Goal: Task Accomplishment & Management: Manage account settings

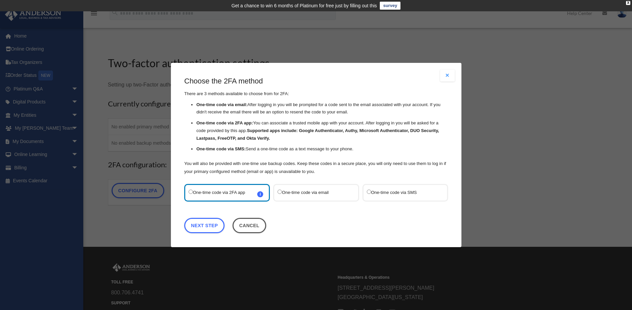
click at [301, 193] on label "One-time code via email" at bounding box center [312, 193] width 70 height 9
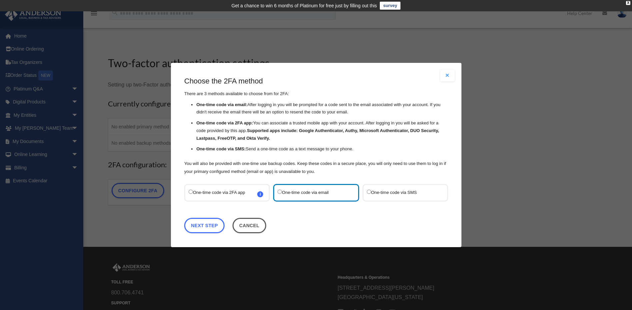
click at [233, 194] on label "One-time code via 2FA app i Refer to the guide on how to set up 2FA apps for mo…" at bounding box center [224, 193] width 70 height 9
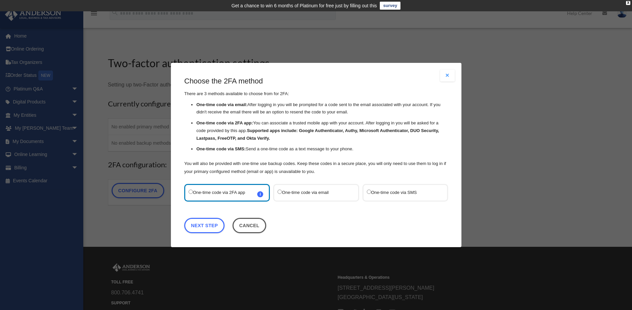
click at [406, 194] on label "One-time code via SMS" at bounding box center [401, 193] width 70 height 9
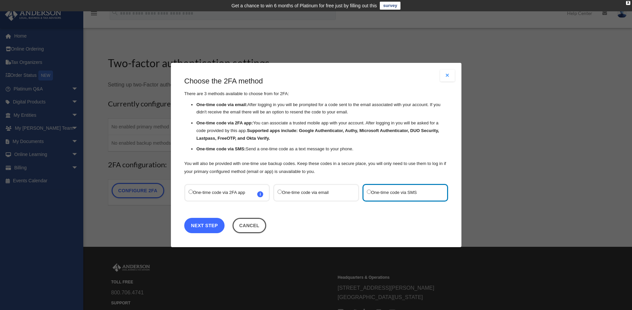
click at [203, 226] on link "Next Step" at bounding box center [204, 225] width 40 height 15
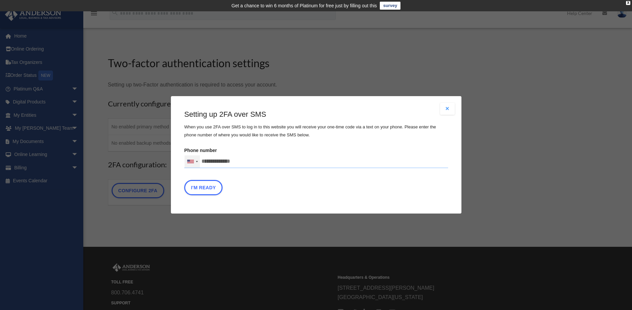
drag, startPoint x: 237, startPoint y: 162, endPoint x: 189, endPoint y: 161, distance: 48.3
click at [189, 161] on div "United States +1 United Kingdom +44 Afghanistan (‫افغانستان‬‎) +93 Albania (Shq…" at bounding box center [316, 161] width 264 height 13
click at [0, 0] on input "text" at bounding box center [0, 0] width 0 height 0
type input "**********"
click at [196, 189] on button "I'm Ready" at bounding box center [203, 188] width 38 height 15
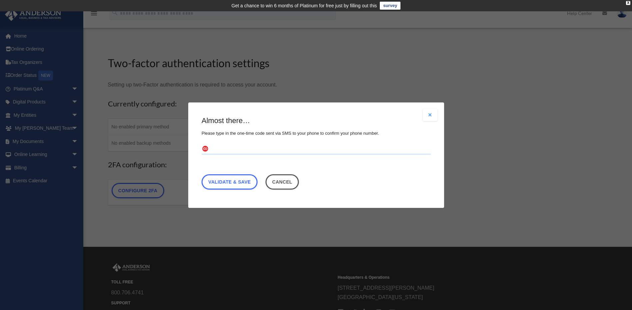
click at [219, 153] on input "text" at bounding box center [316, 149] width 229 height 11
type input "******"
click at [239, 183] on link "Validate & Save" at bounding box center [230, 181] width 56 height 15
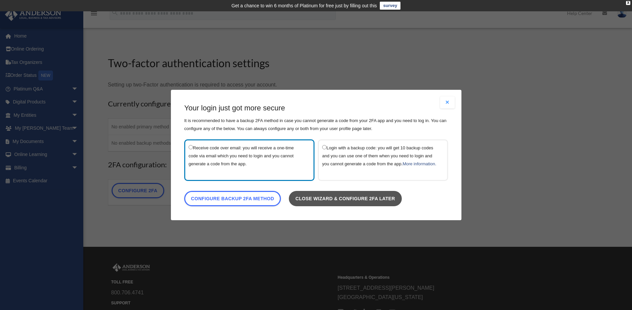
click at [351, 205] on link "Close wizard & configure 2FA later" at bounding box center [344, 198] width 113 height 15
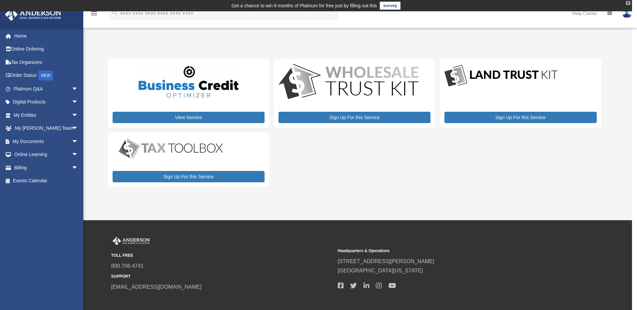
click at [628, 5] on div "X" at bounding box center [628, 3] width 4 height 4
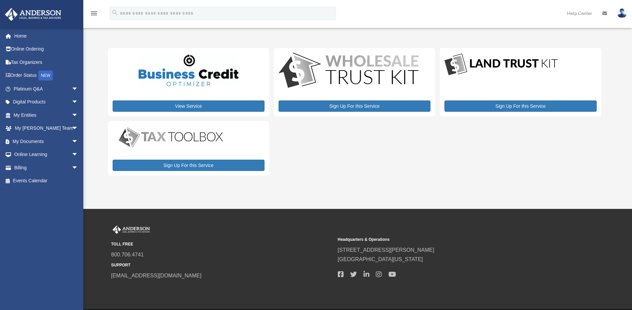
click at [623, 12] on img at bounding box center [622, 13] width 10 height 10
click at [494, 48] on link "Reset Password" at bounding box center [522, 45] width 67 height 14
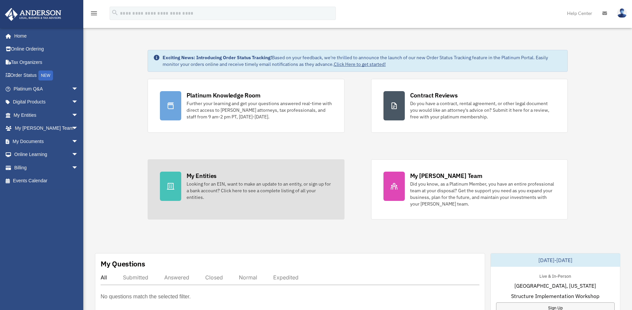
click at [209, 177] on div "My Entities" at bounding box center [202, 176] width 30 height 8
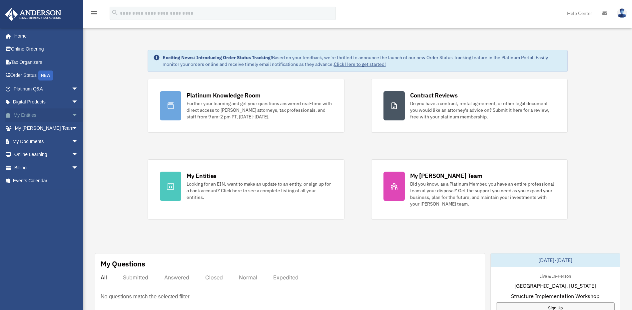
click at [72, 114] on span "arrow_drop_down" at bounding box center [78, 116] width 13 height 14
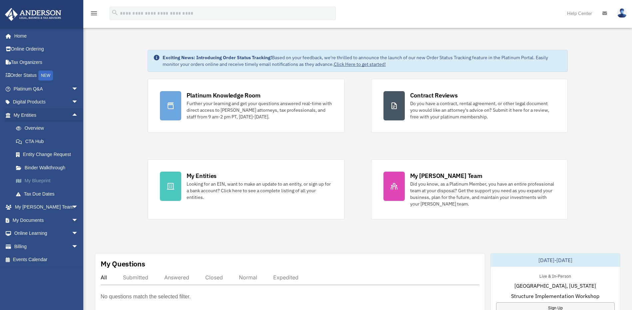
click at [42, 181] on link "My Blueprint" at bounding box center [48, 181] width 79 height 13
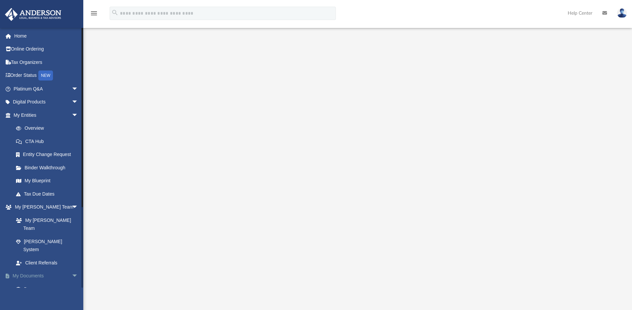
click at [72, 270] on span "arrow_drop_down" at bounding box center [78, 277] width 13 height 14
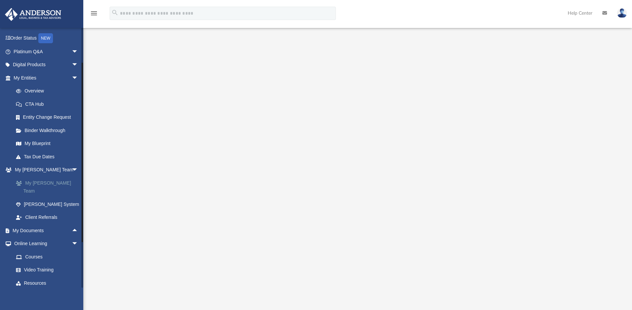
scroll to position [26, 0]
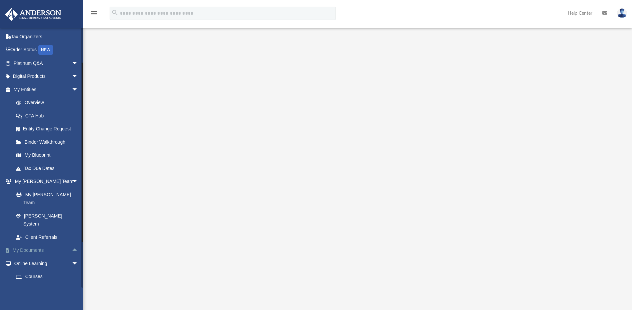
click at [72, 244] on span "arrow_drop_up" at bounding box center [78, 251] width 13 height 14
click at [25, 257] on link "Box" at bounding box center [48, 263] width 79 height 13
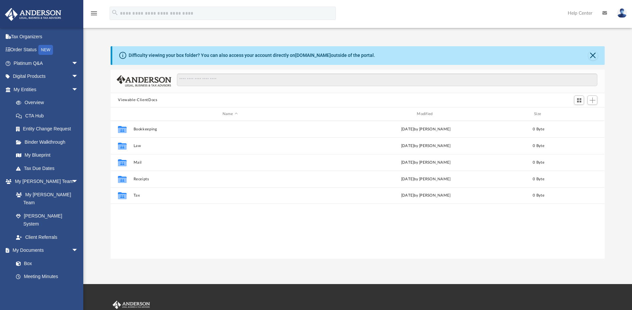
scroll to position [147, 489]
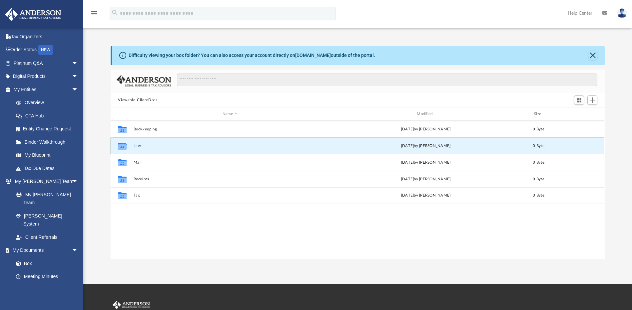
click at [244, 147] on button "Law" at bounding box center [230, 146] width 193 height 4
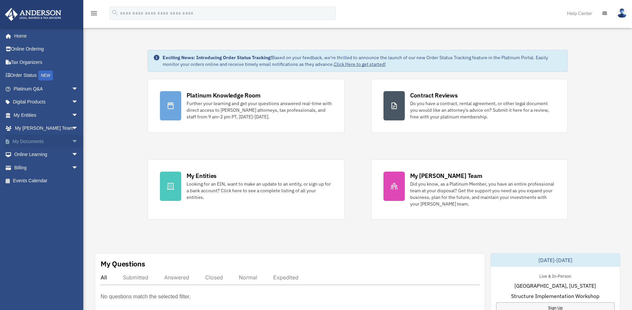
click at [72, 141] on span "arrow_drop_down" at bounding box center [78, 142] width 13 height 14
click at [38, 153] on link "Box" at bounding box center [48, 154] width 79 height 13
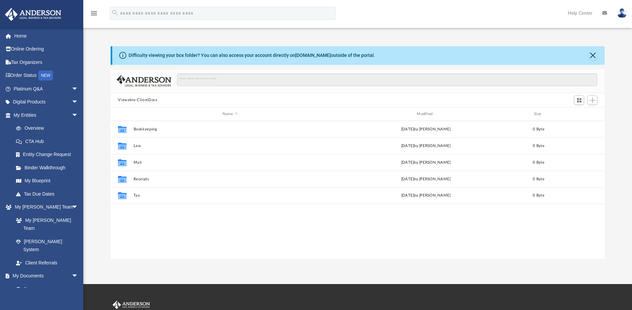
scroll to position [147, 489]
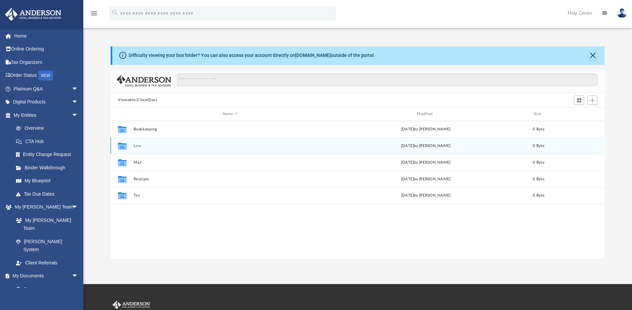
click at [198, 150] on div "Collaborated Folder Law [DATE] by [PERSON_NAME] 0 Byte" at bounding box center [358, 146] width 494 height 17
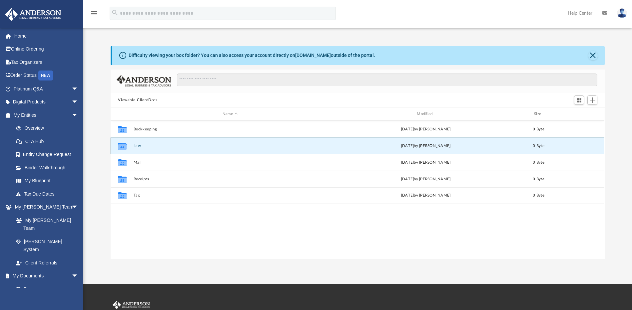
click at [198, 150] on div "Collaborated Folder Law [DATE] by [PERSON_NAME] 0 Byte" at bounding box center [358, 146] width 494 height 17
click at [197, 148] on button "Law" at bounding box center [230, 146] width 193 height 4
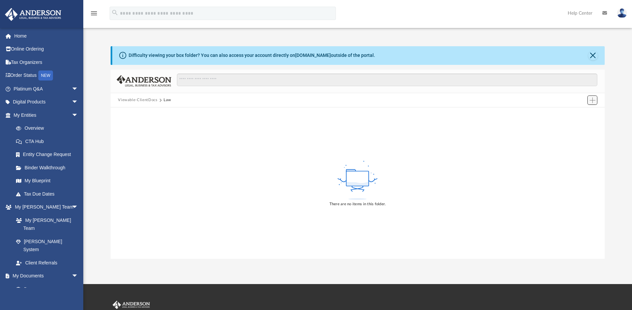
click at [593, 101] on span "Add" at bounding box center [593, 101] width 6 height 6
click at [576, 113] on li "Upload" at bounding box center [582, 113] width 21 height 7
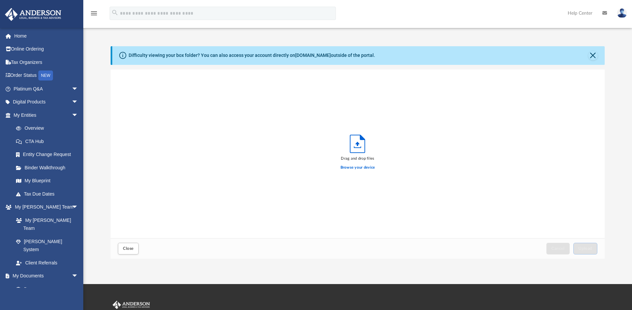
scroll to position [164, 489]
